Goal: Find specific page/section: Find specific page/section

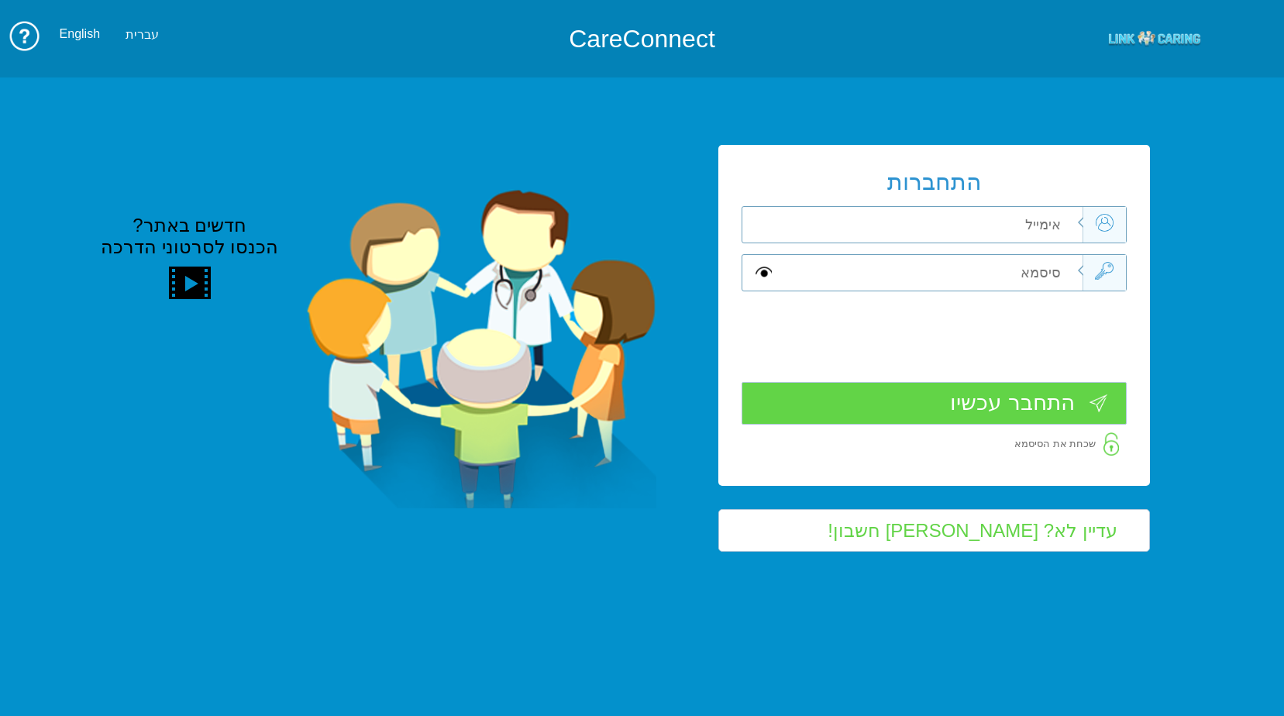
click at [945, 217] on input "text" at bounding box center [930, 225] width 304 height 36
type input "כ"
type input "frank_sha@mac.org.il"
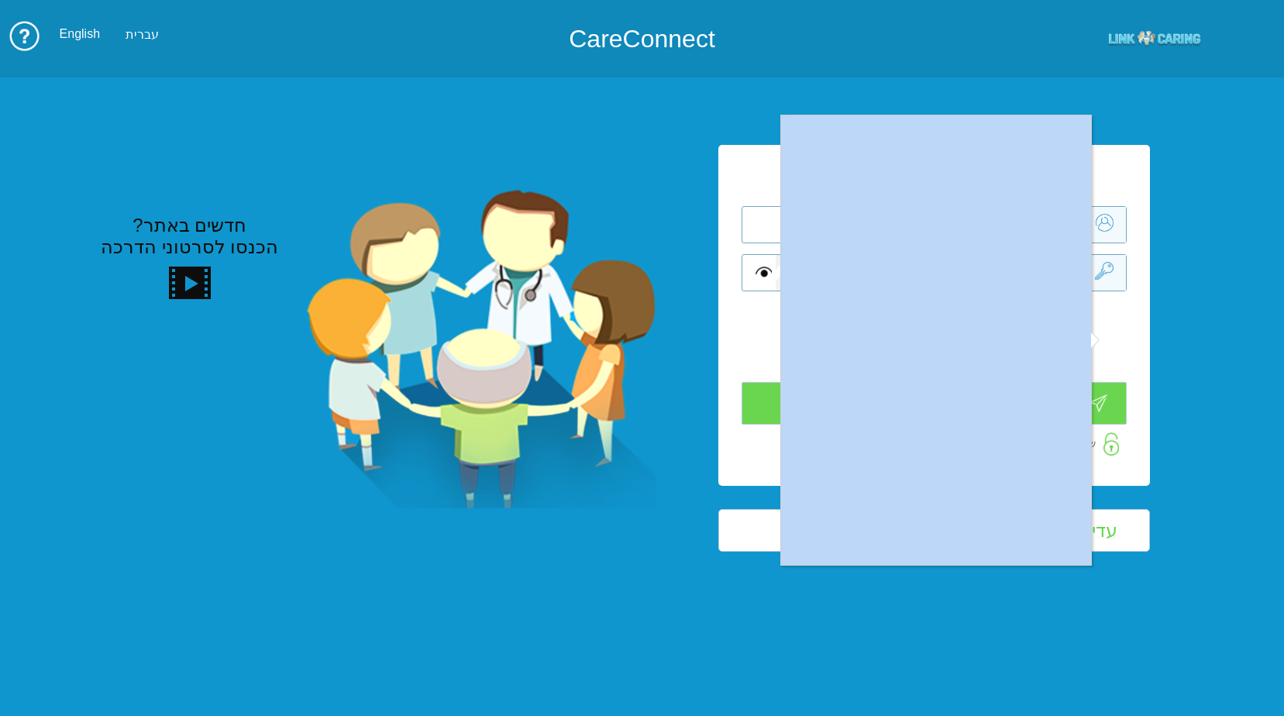
drag, startPoint x: 764, startPoint y: 248, endPoint x: 786, endPoint y: 250, distance: 22.6
click at [86, 153] on div at bounding box center [642, 358] width 1284 height 716
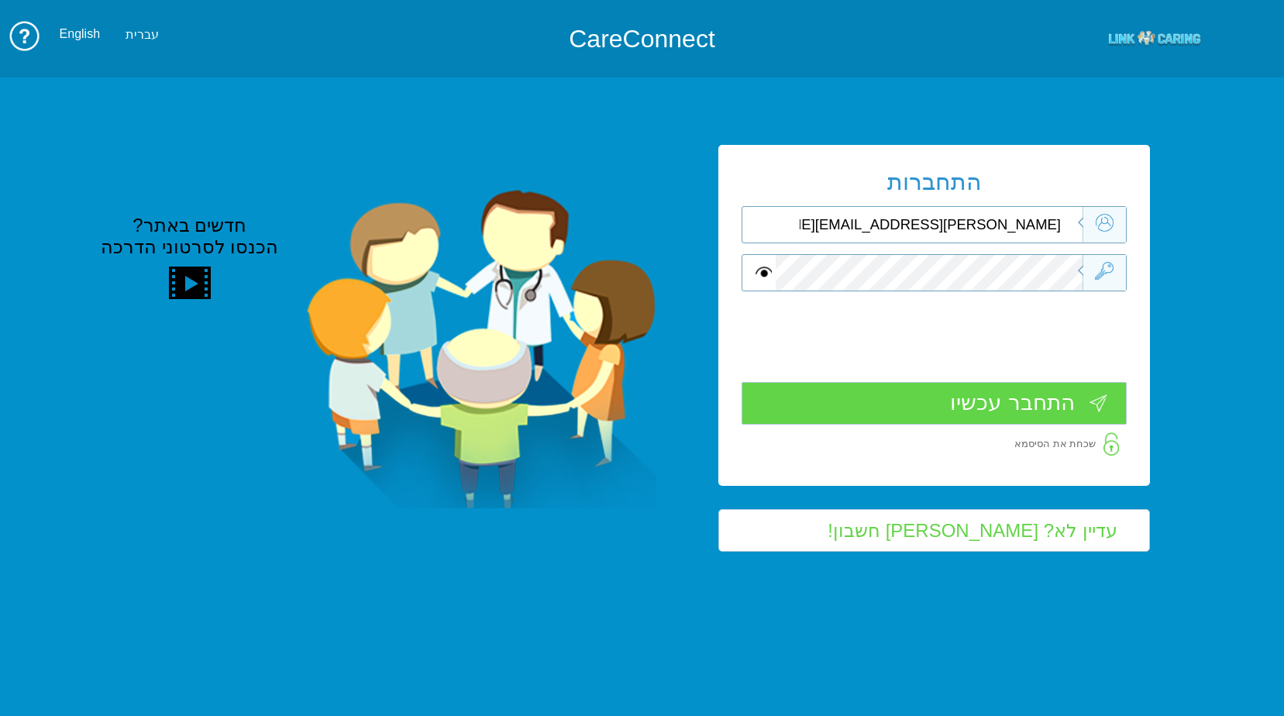
click at [1032, 411] on input "התחבר עכשיו" at bounding box center [933, 403] width 385 height 43
click at [964, 407] on input "התחבר עכשיו" at bounding box center [933, 402] width 385 height 43
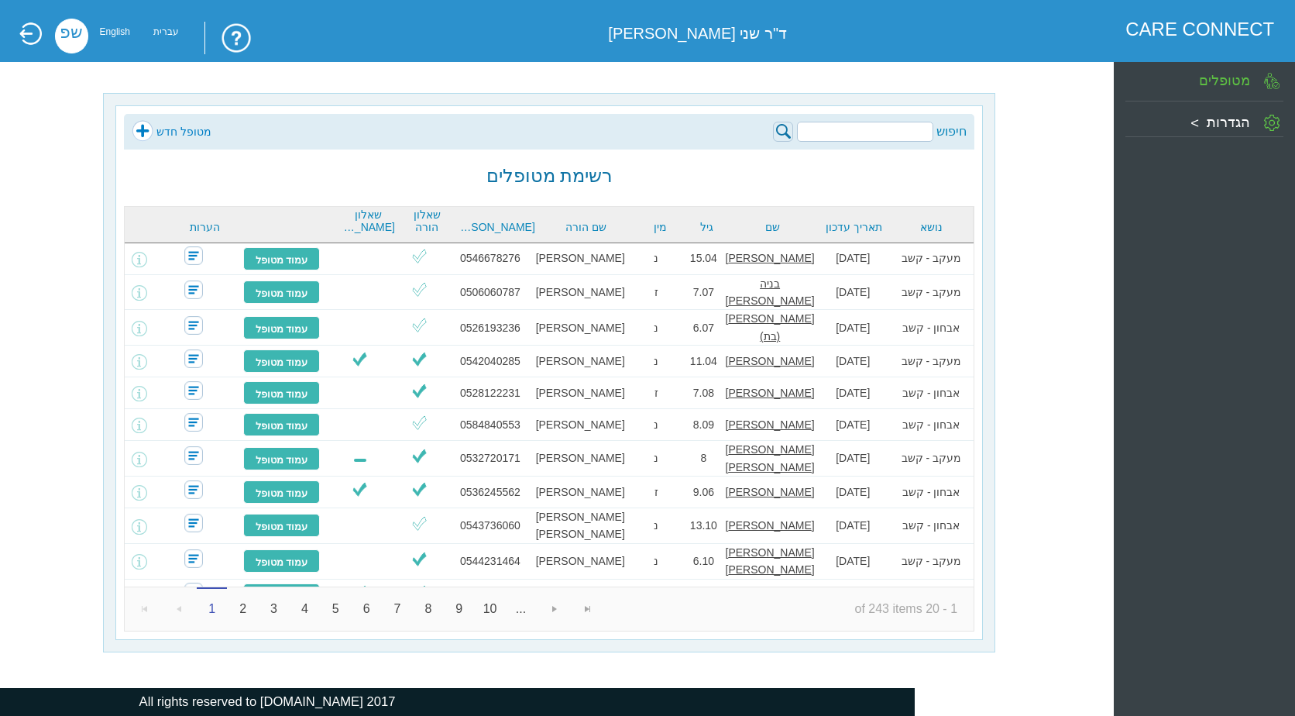
click at [918, 126] on input "search" at bounding box center [865, 132] width 136 height 20
type input "p"
type input "[PERSON_NAME]"
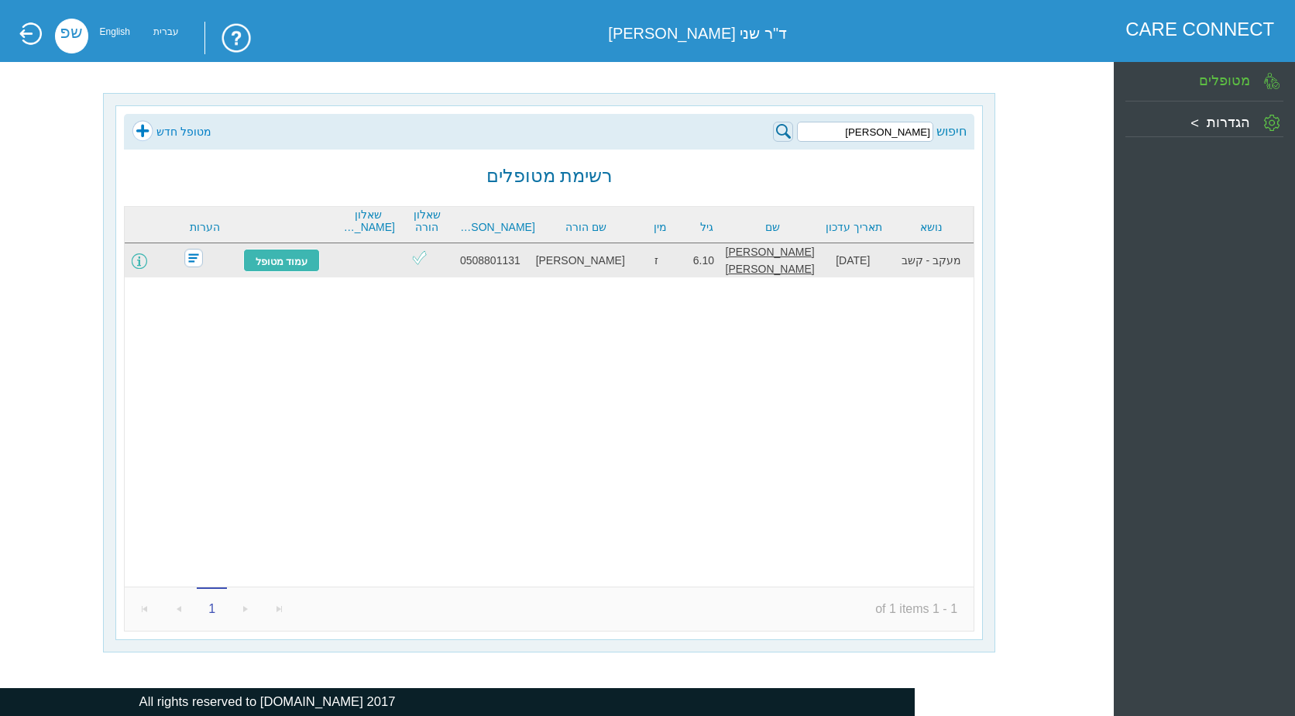
click at [147, 259] on span at bounding box center [139, 260] width 15 height 15
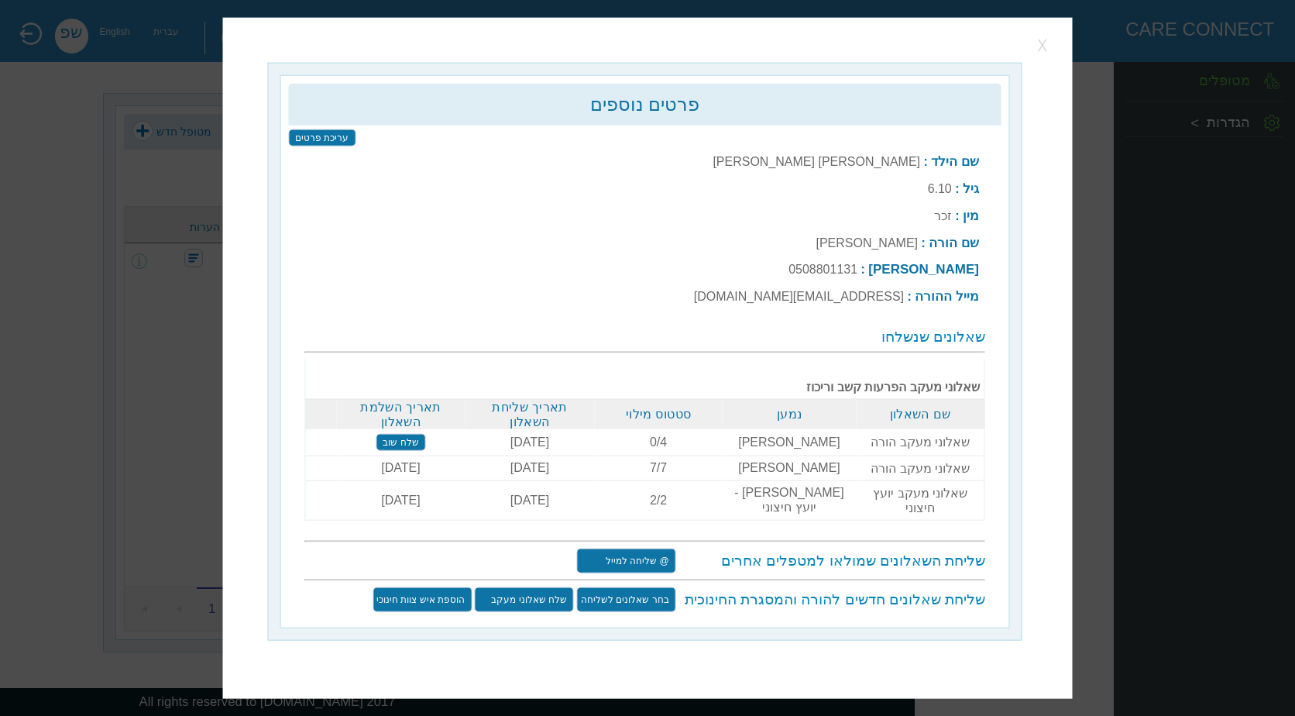
click at [1042, 57] on button "button" at bounding box center [1044, 44] width 23 height 23
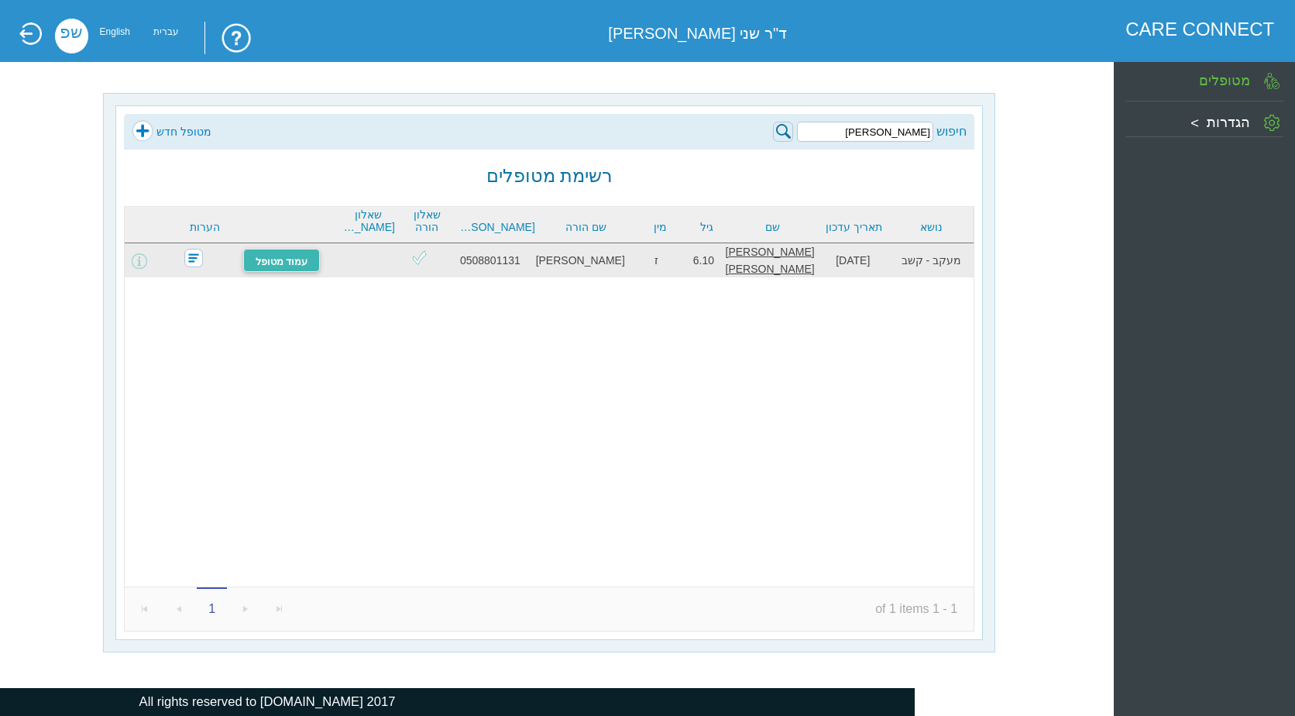
click at [310, 263] on link "עמוד מטופל" at bounding box center [281, 260] width 77 height 23
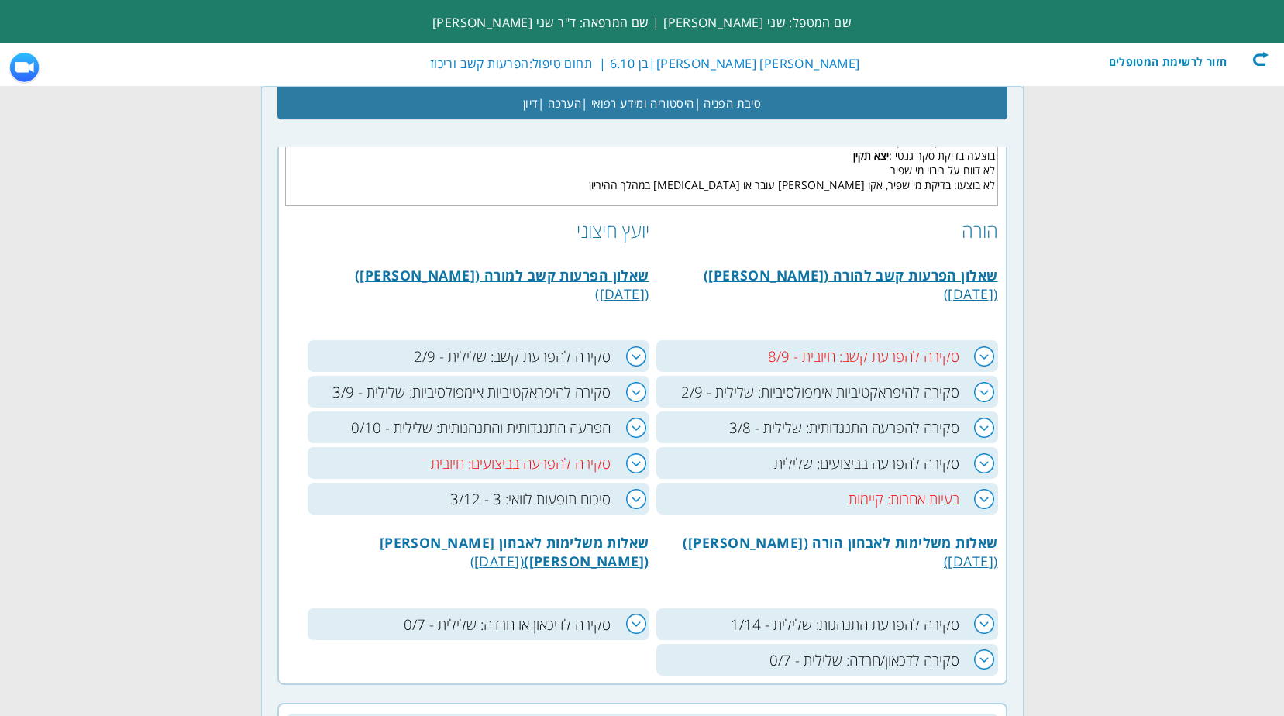
scroll to position [775, 0]
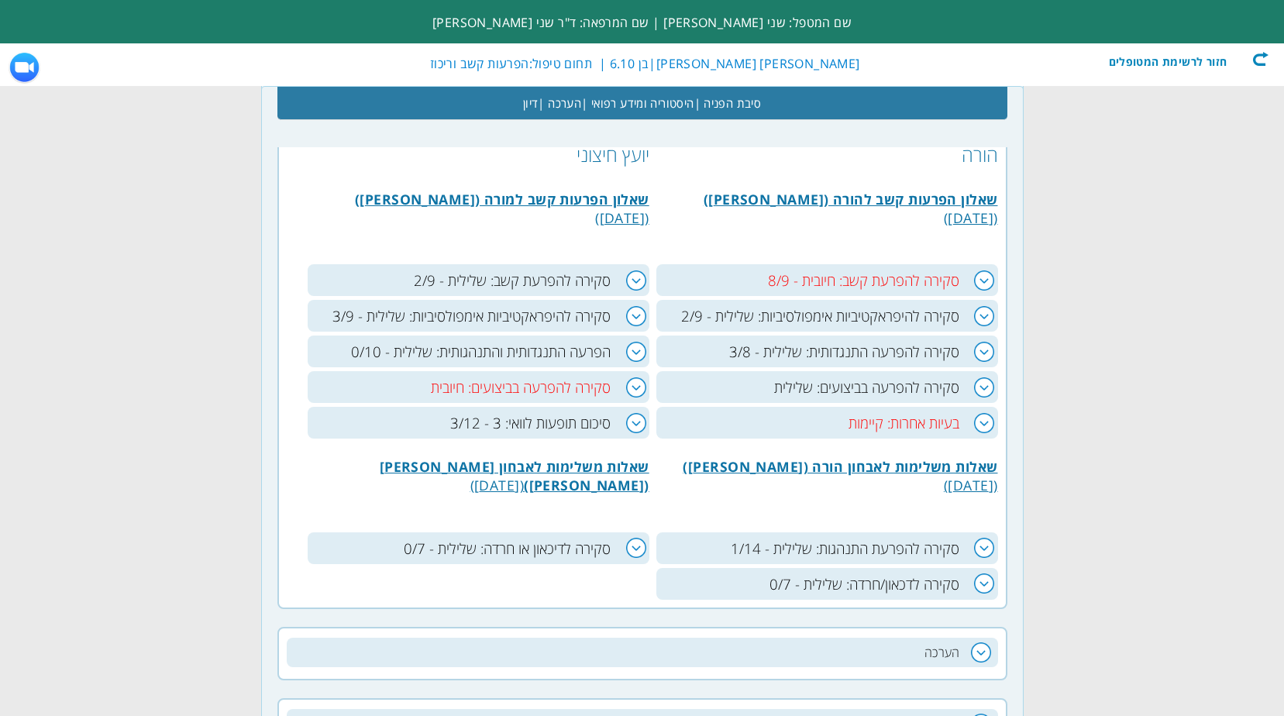
click at [981, 385] on h3 "סקירה להפרעה בביצועים: שלילית" at bounding box center [827, 387] width 342 height 32
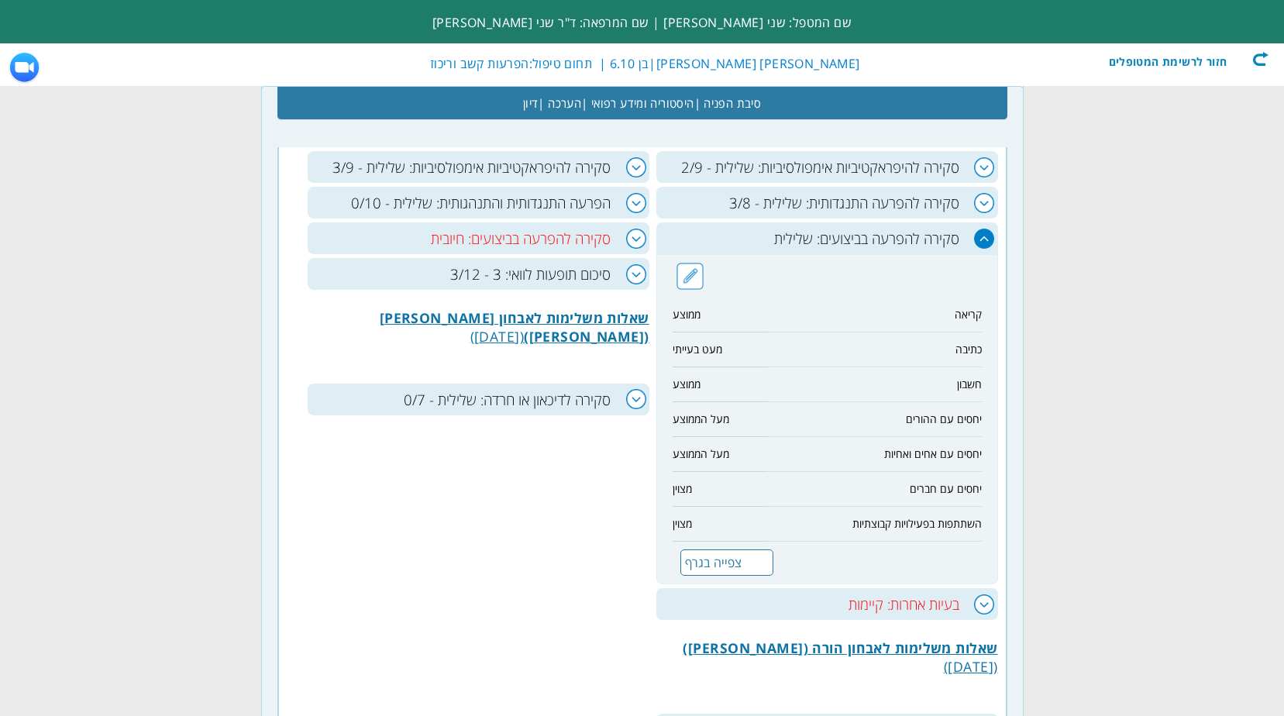
scroll to position [930, 0]
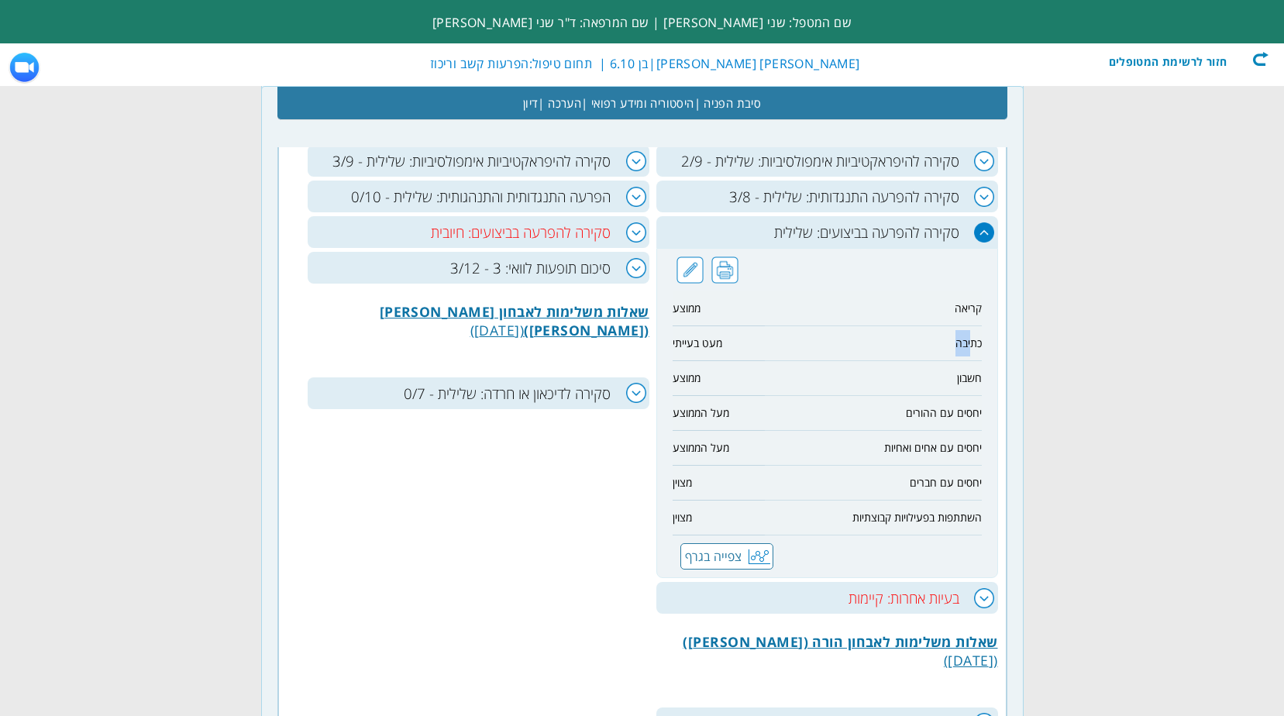
drag, startPoint x: 957, startPoint y: 351, endPoint x: 806, endPoint y: 342, distance: 150.6
click at [806, 342] on td "כתיבה" at bounding box center [873, 343] width 216 height 35
drag, startPoint x: 806, startPoint y: 342, endPoint x: 831, endPoint y: 343, distance: 24.8
click at [813, 339] on td "כתיבה" at bounding box center [873, 343] width 216 height 35
drag, startPoint x: 979, startPoint y: 343, endPoint x: 674, endPoint y: 345, distance: 305.2
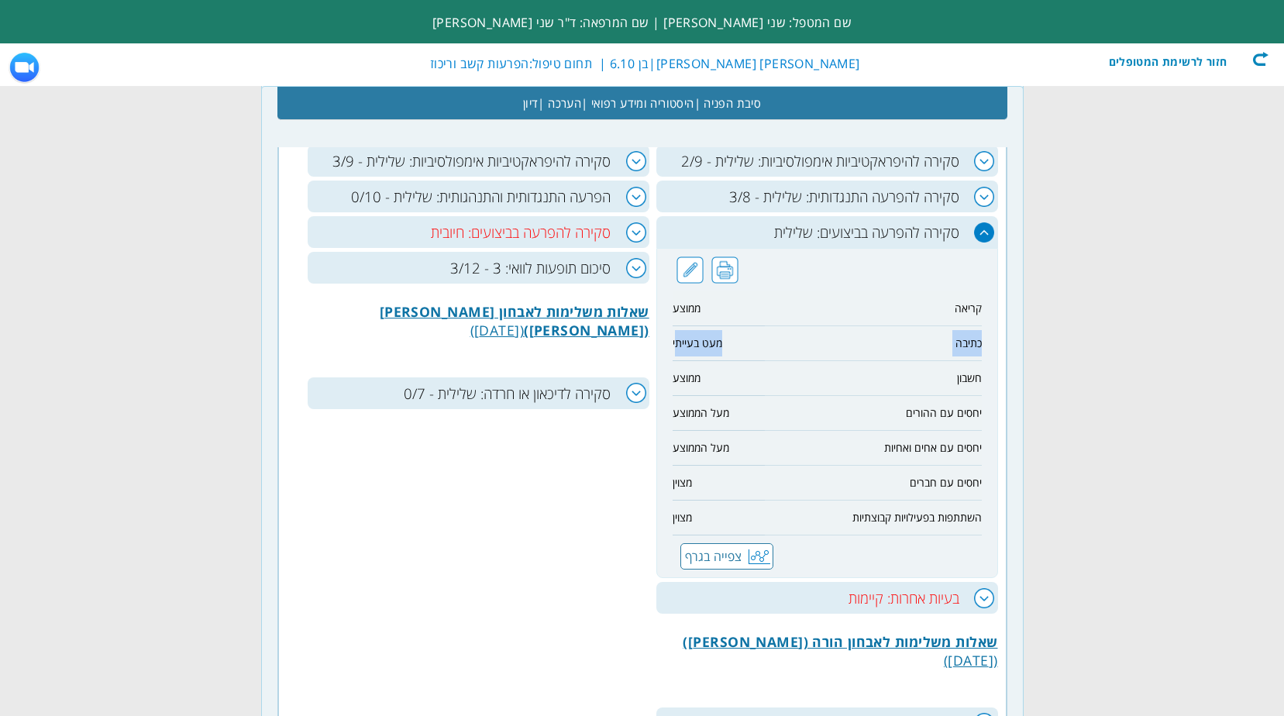
click at [674, 345] on tr "כתיבה מעט בעייתי" at bounding box center [826, 343] width 309 height 35
click at [672, 346] on span "מעט בעייתי" at bounding box center [697, 342] width 50 height 15
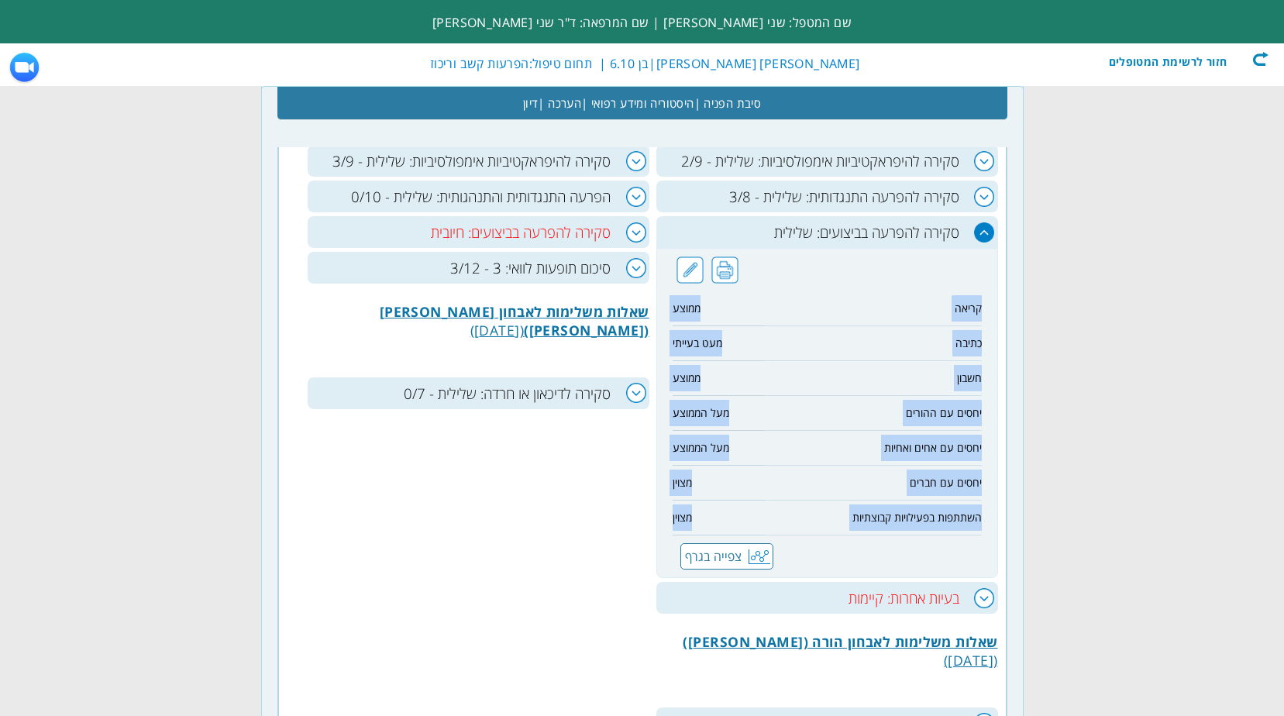
drag, startPoint x: 981, startPoint y: 306, endPoint x: 672, endPoint y: 531, distance: 382.5
click at [672, 531] on div "קריאה ממוצע כתיבה מעט בעייתי חשבון ממוצע יחסים עם ההורים מעל הממוצע יחסים עם אח…" at bounding box center [827, 413] width 342 height 330
copy div "קריאה ממוצע כתיבה מעט בעייתי חשבון ממוצע יחסים עם ההורים מעל הממוצע יחסים עם אח…"
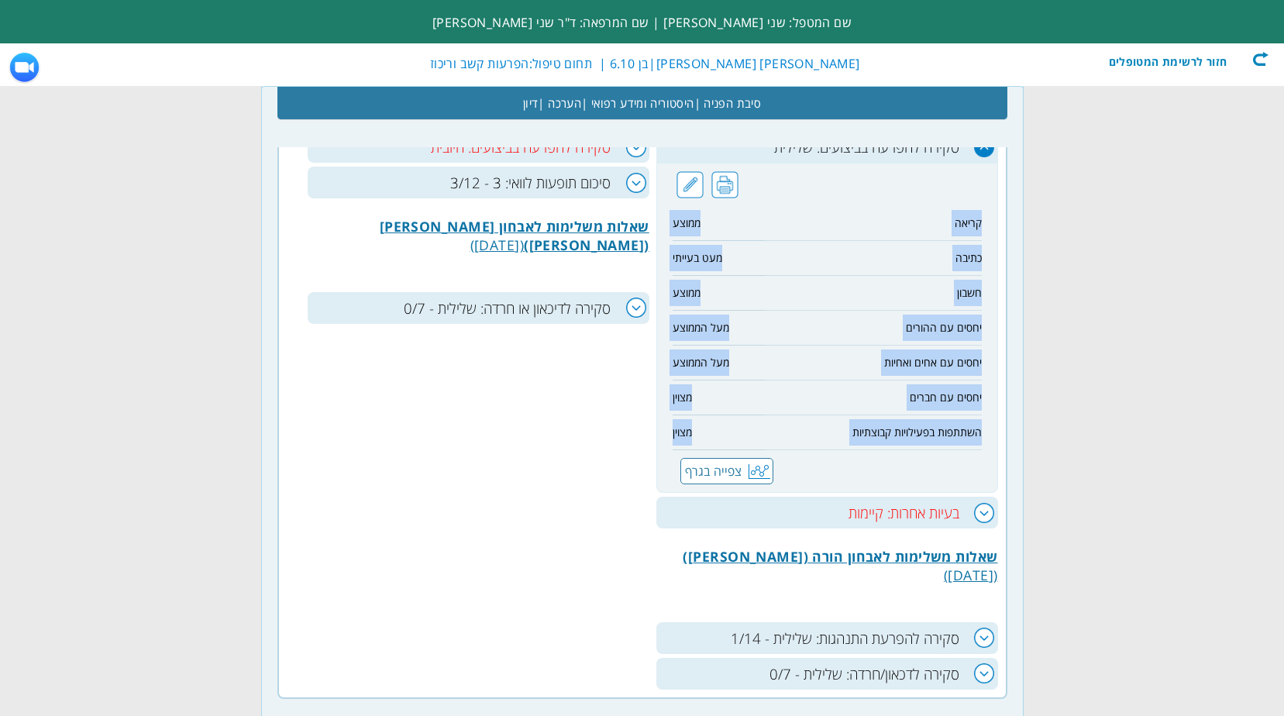
scroll to position [1162, 0]
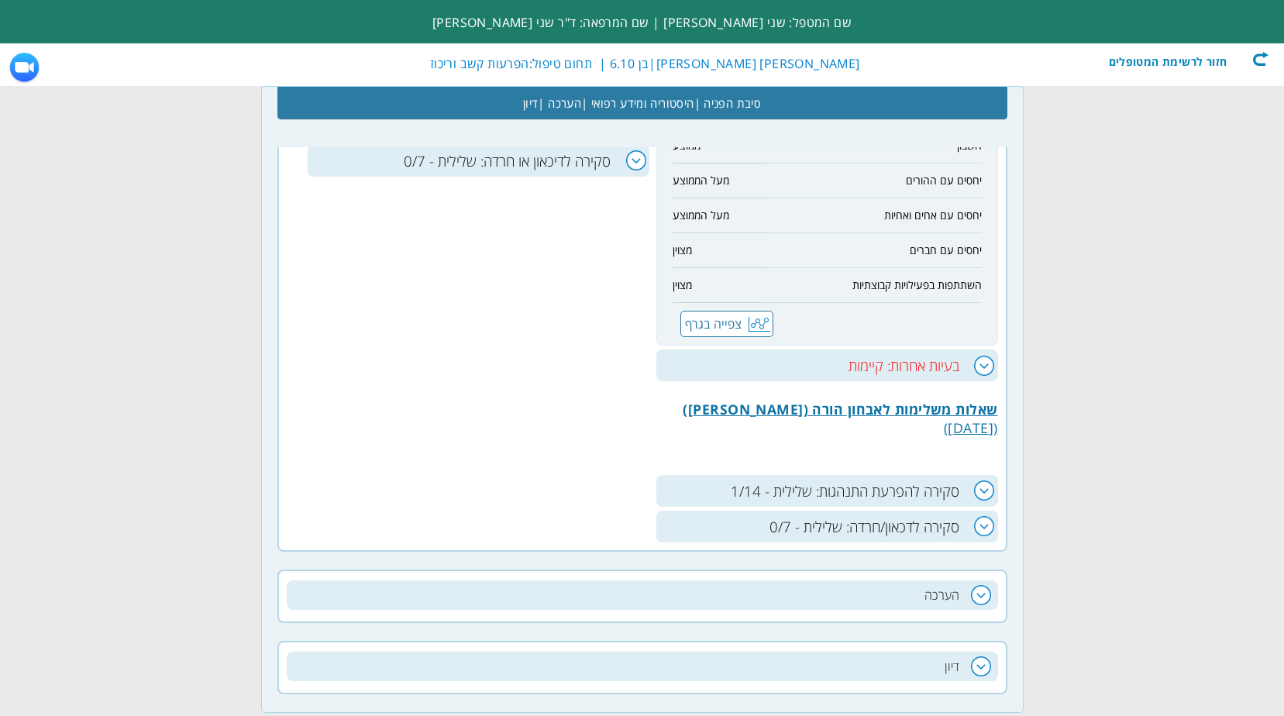
click at [988, 368] on h3 "בעיות אחרות: קיימות" at bounding box center [827, 365] width 342 height 32
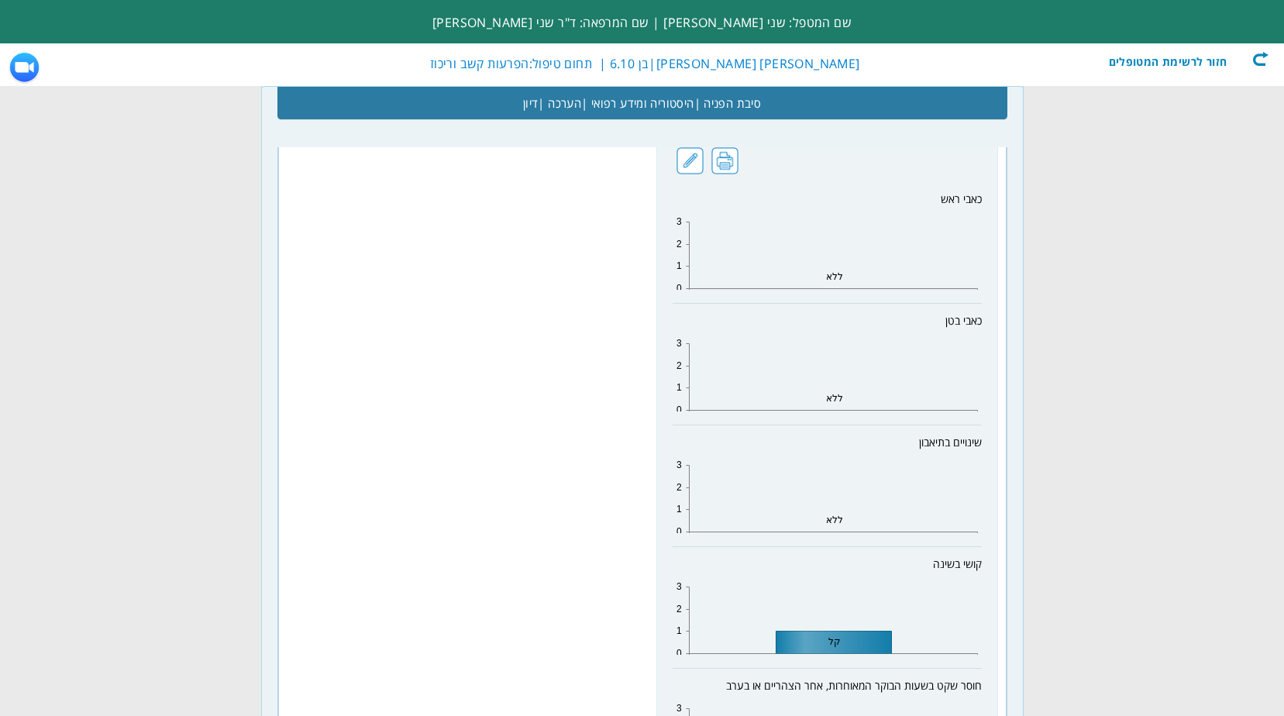
scroll to position [862, 0]
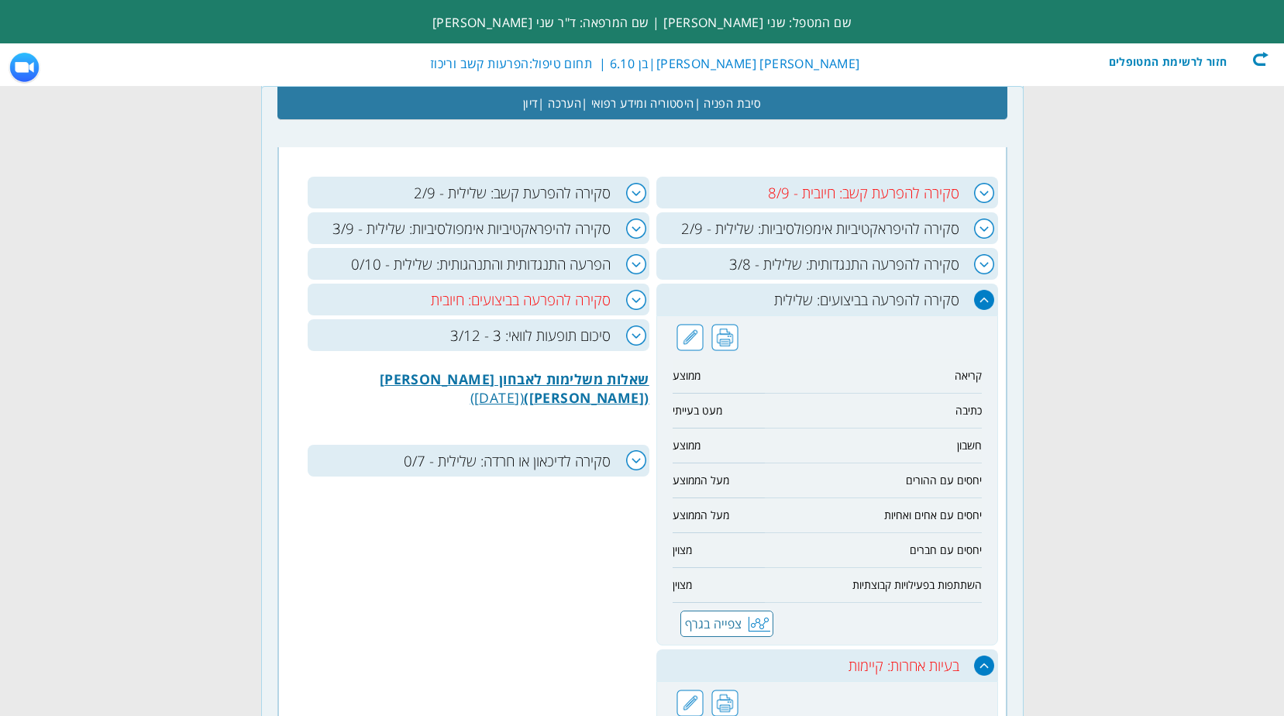
click at [631, 334] on h3 "סיכום תופעות לוואי: 3 - 3/12" at bounding box center [479, 335] width 342 height 32
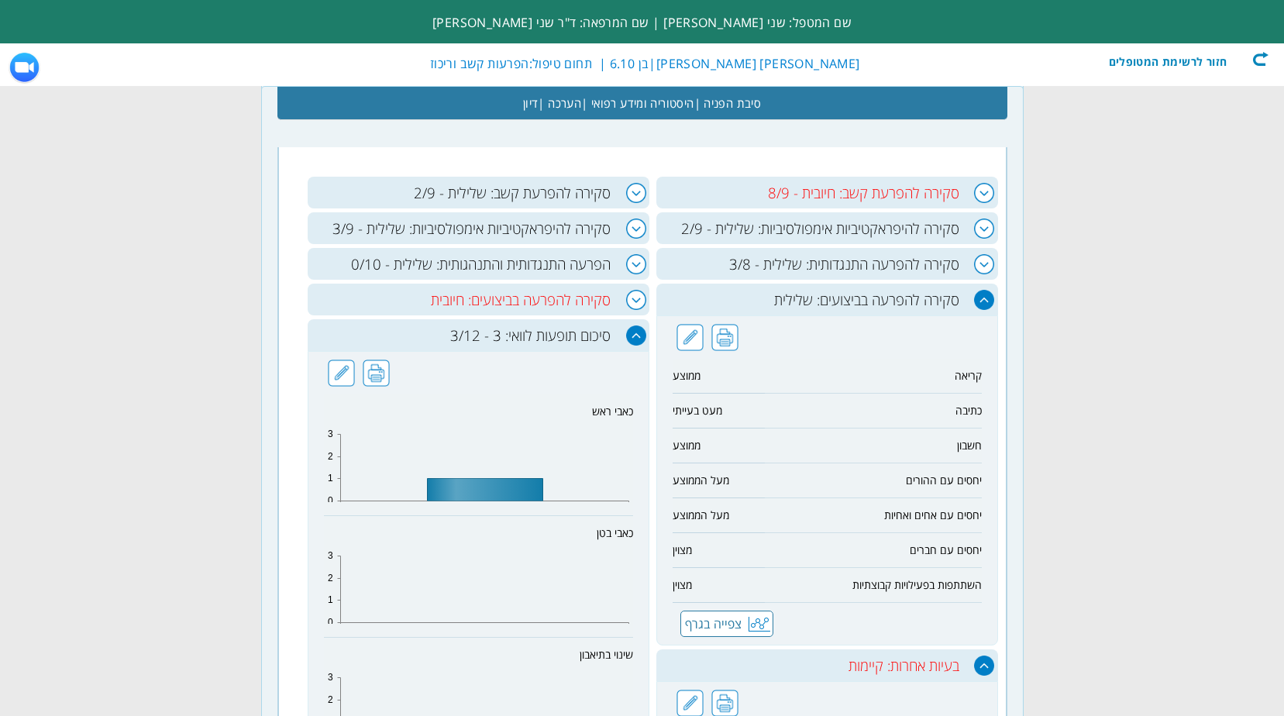
click at [636, 301] on h3 "סקירה להפרעה בביצועים: חיובית" at bounding box center [479, 300] width 342 height 32
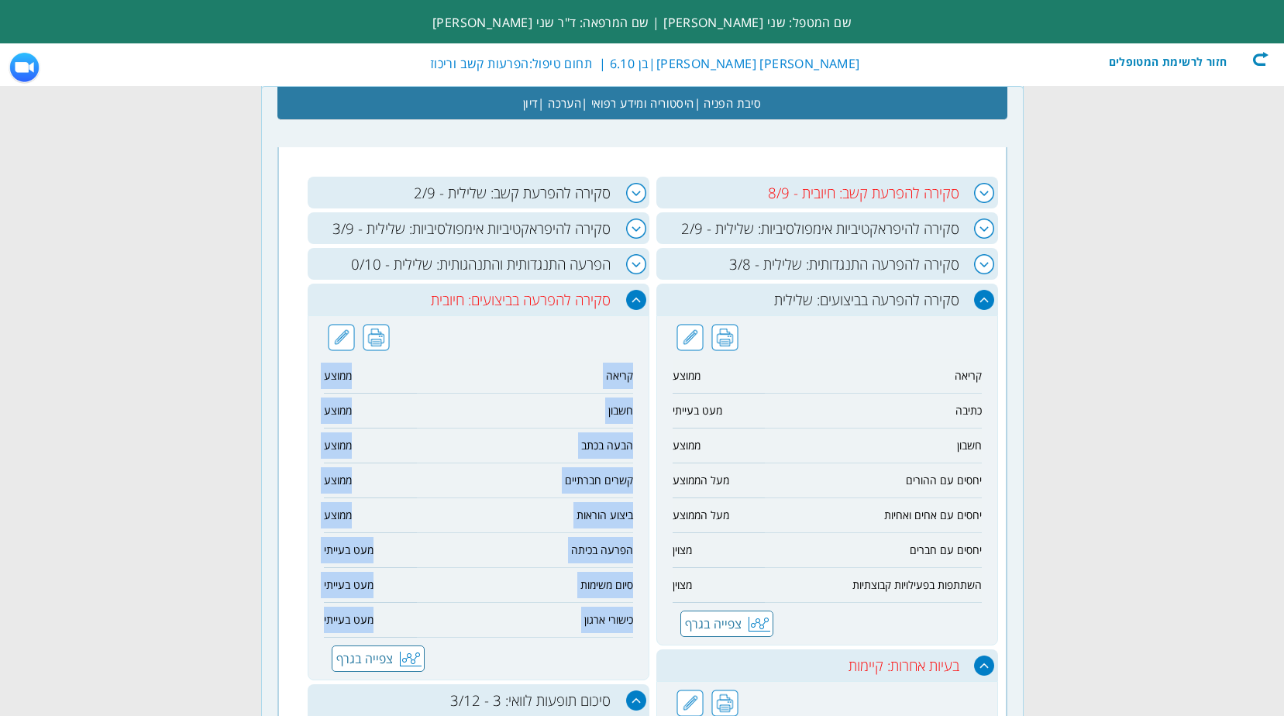
drag, startPoint x: 631, startPoint y: 380, endPoint x: 324, endPoint y: 616, distance: 387.2
click at [324, 616] on div "קריאה ממוצע חשבון ממוצע הבעה בכתב ממוצע קשרים חברתיים ממוצע ביצוע הוראות ממוצע …" at bounding box center [479, 497] width 342 height 365
copy div "קריאה ממוצע חשבון ממוצע הבעה בכתב ממוצע קשרים חברתיים ממוצע ביצוע הוראות ממוצע …"
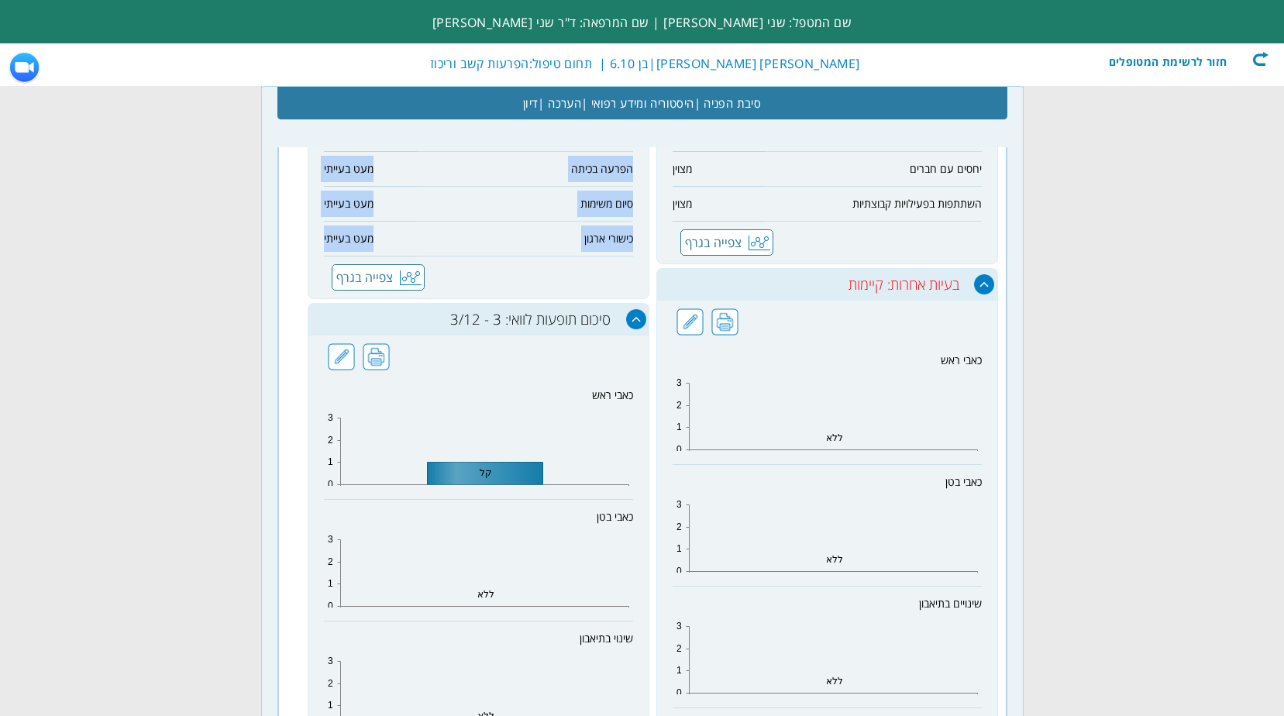
scroll to position [1017, 0]
